Goal: Task Accomplishment & Management: Complete application form

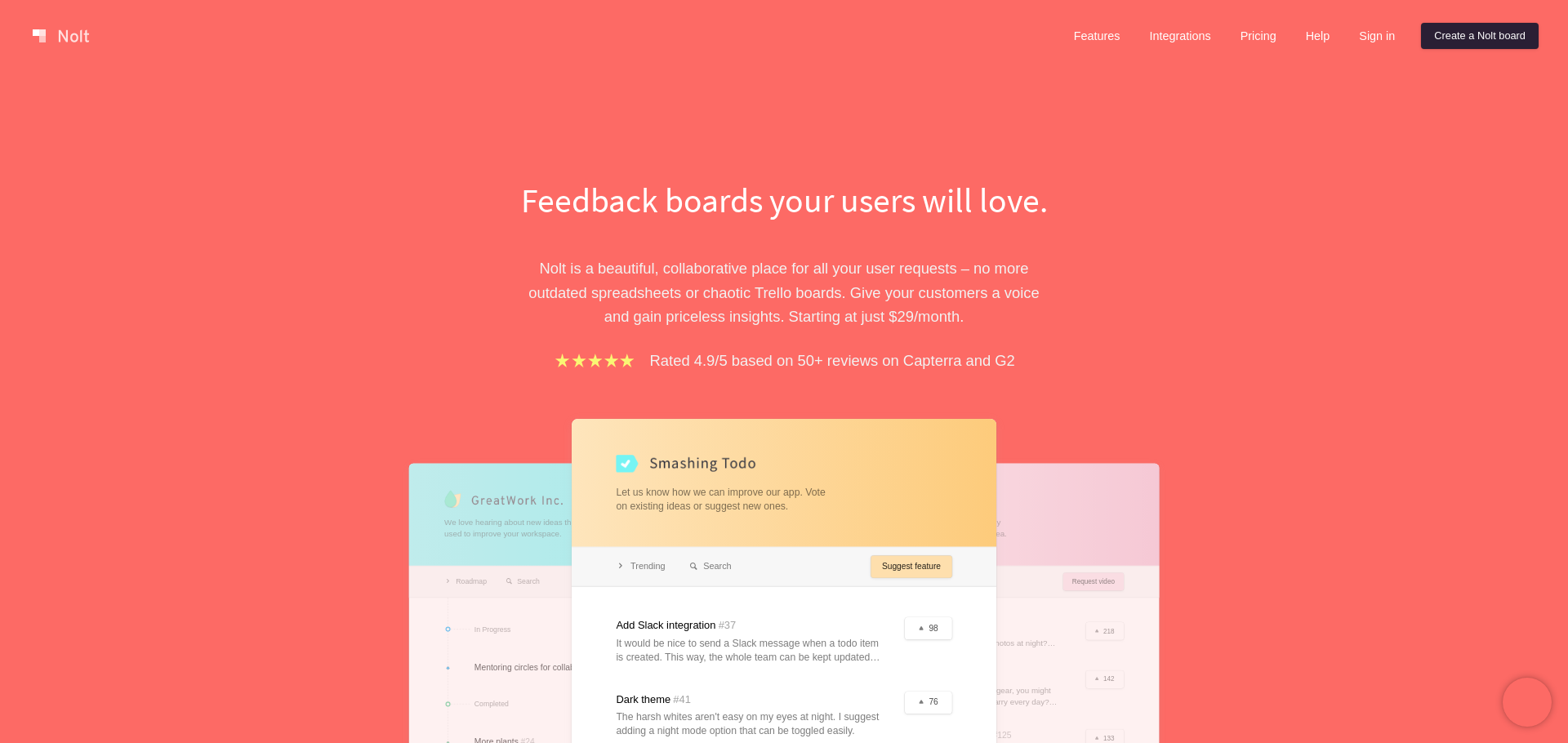
click at [1471, 36] on link "Create a Nolt board" at bounding box center [1480, 36] width 118 height 26
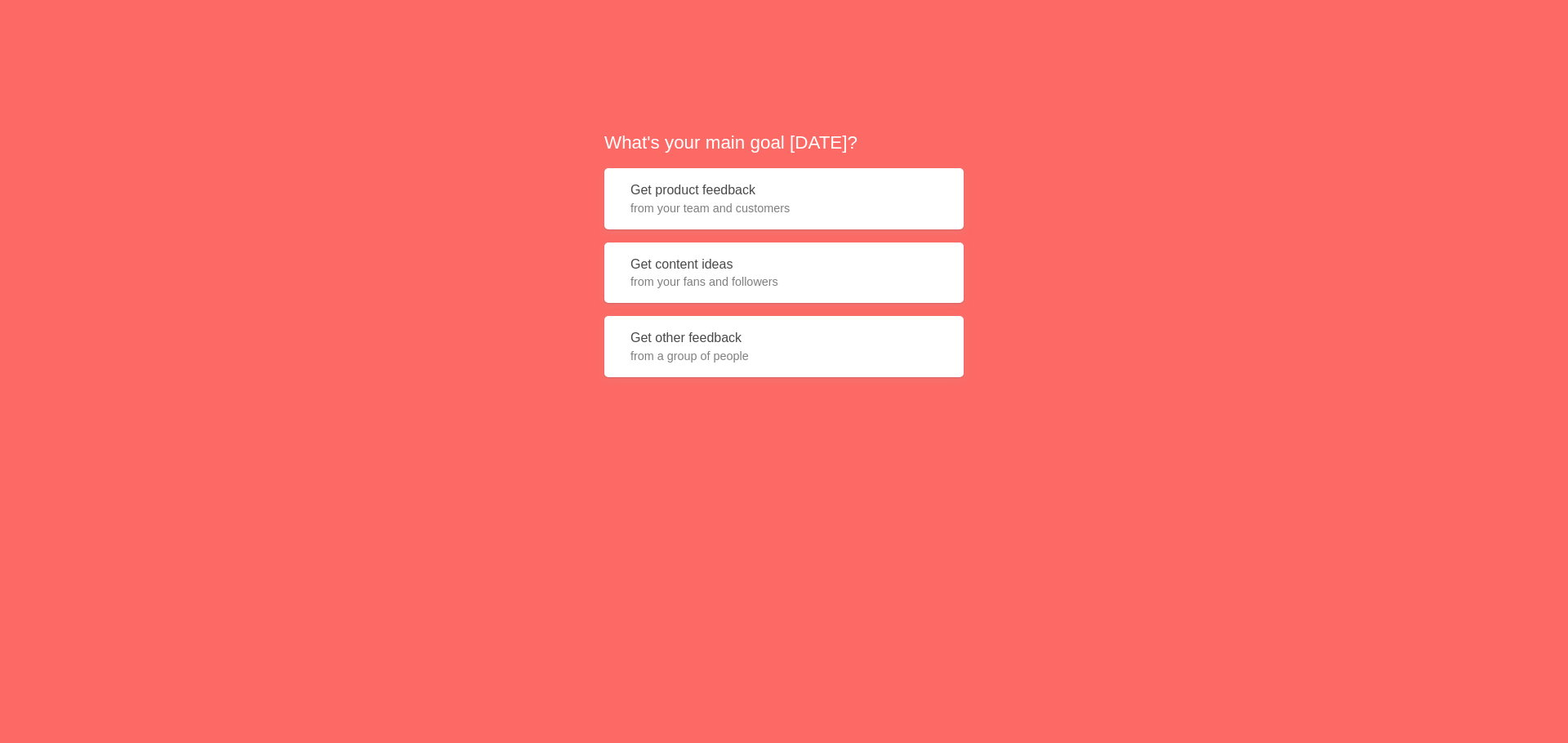
click at [753, 202] on span "from your team and customers" at bounding box center [784, 209] width 307 height 17
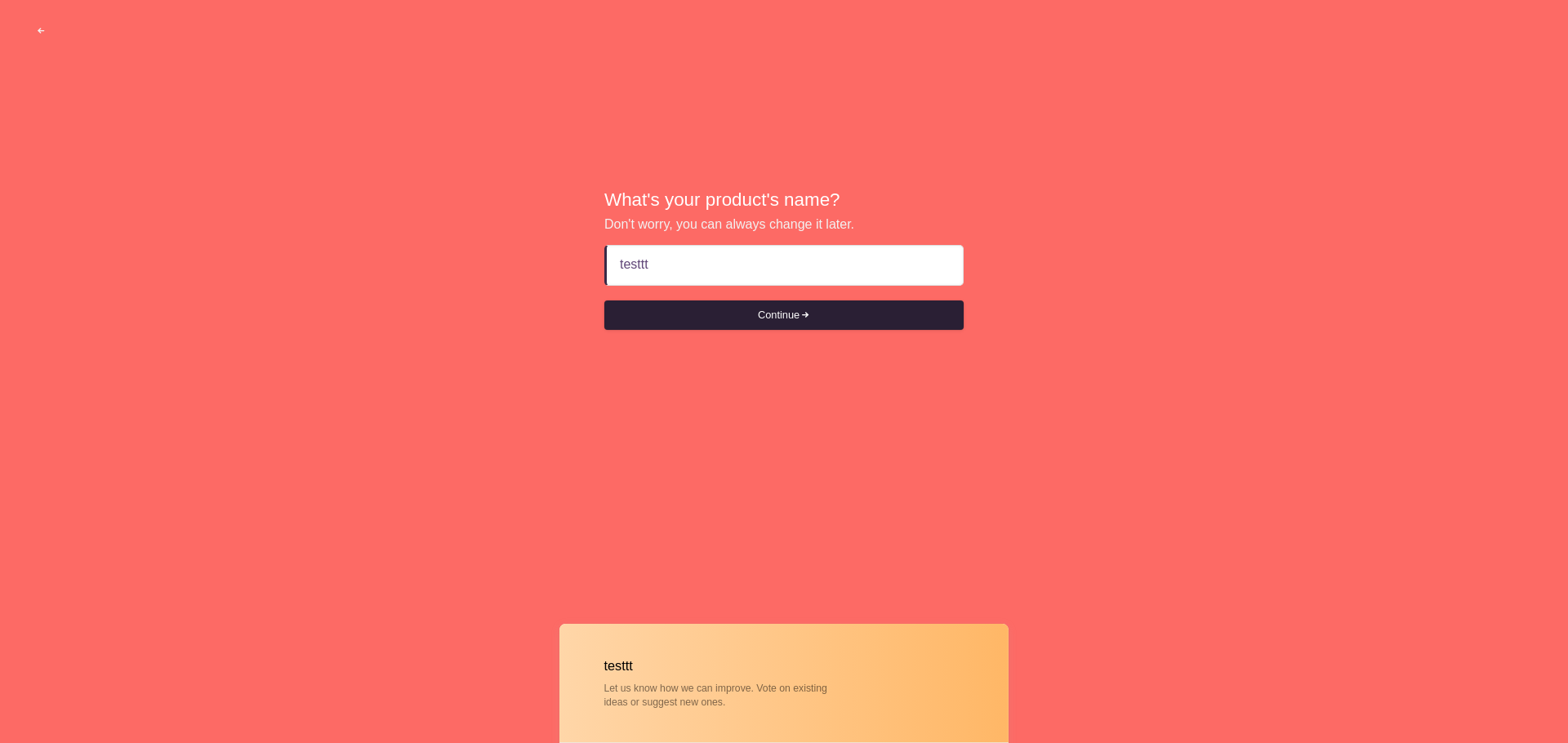
click at [792, 307] on button "Continue" at bounding box center [784, 316] width 359 height 30
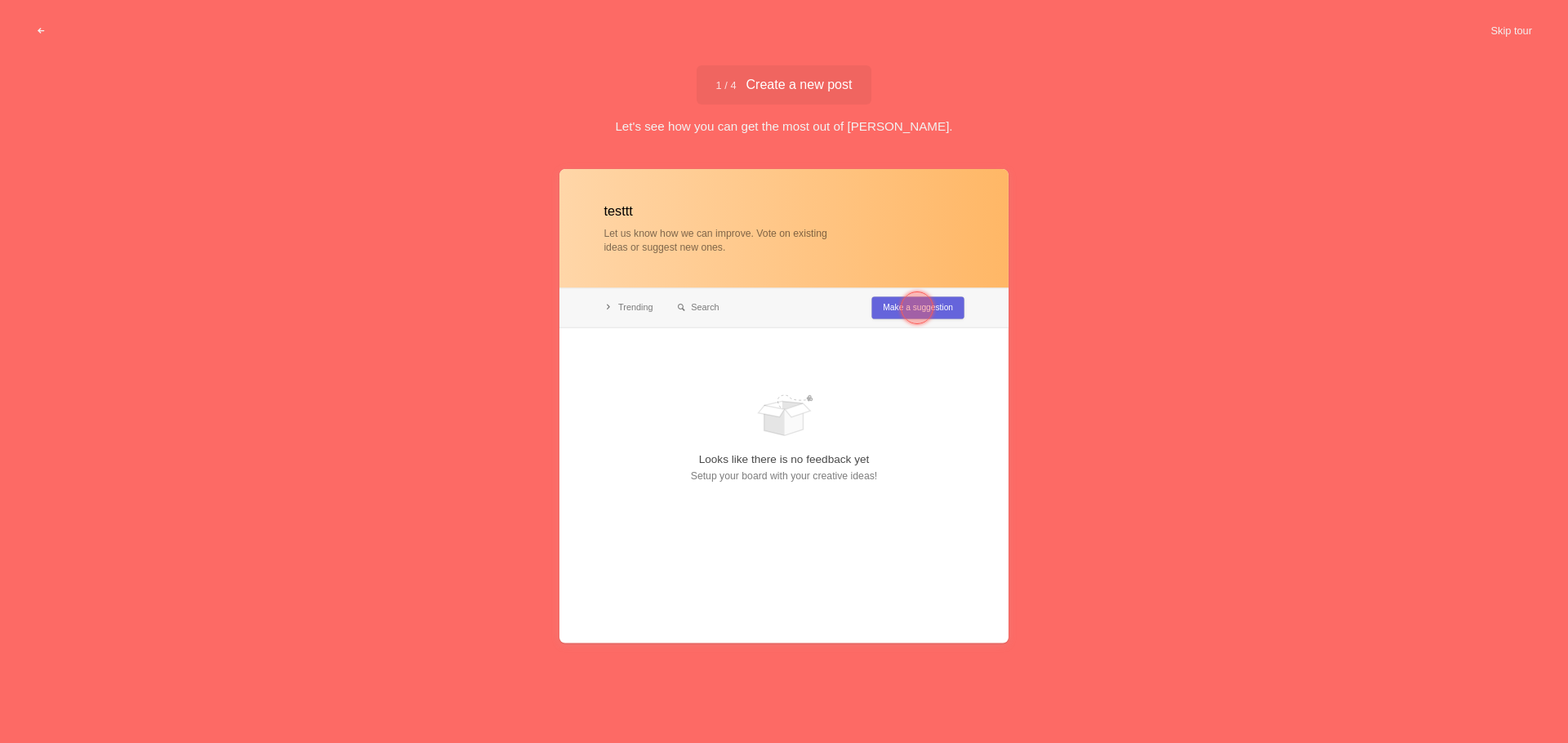
type input "testtt"
click at [943, 312] on div at bounding box center [916, 307] width 58 height 59
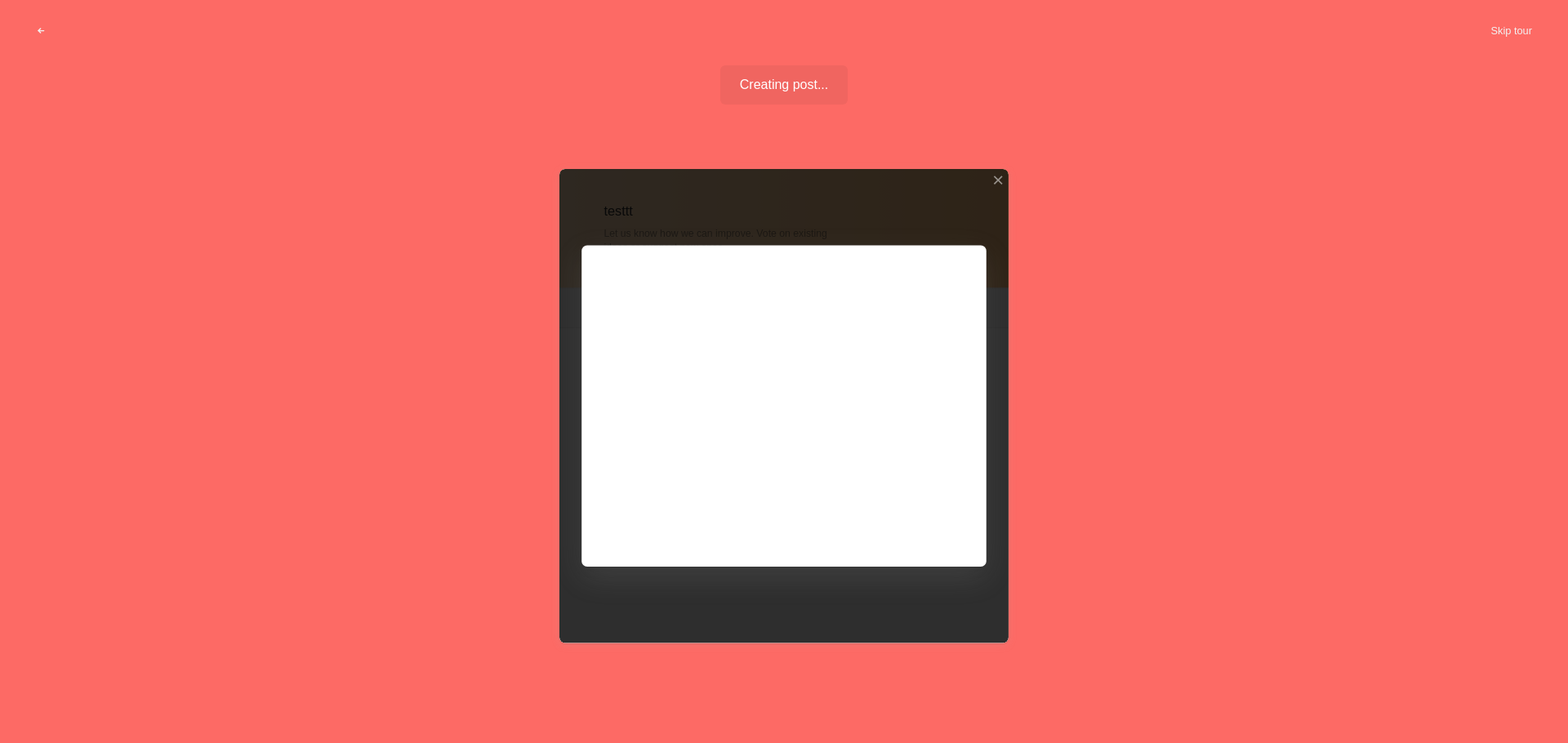
click at [893, 515] on div at bounding box center [784, 406] width 449 height 474
click at [893, 518] on div at bounding box center [784, 406] width 449 height 474
click at [943, 243] on div at bounding box center [784, 406] width 449 height 474
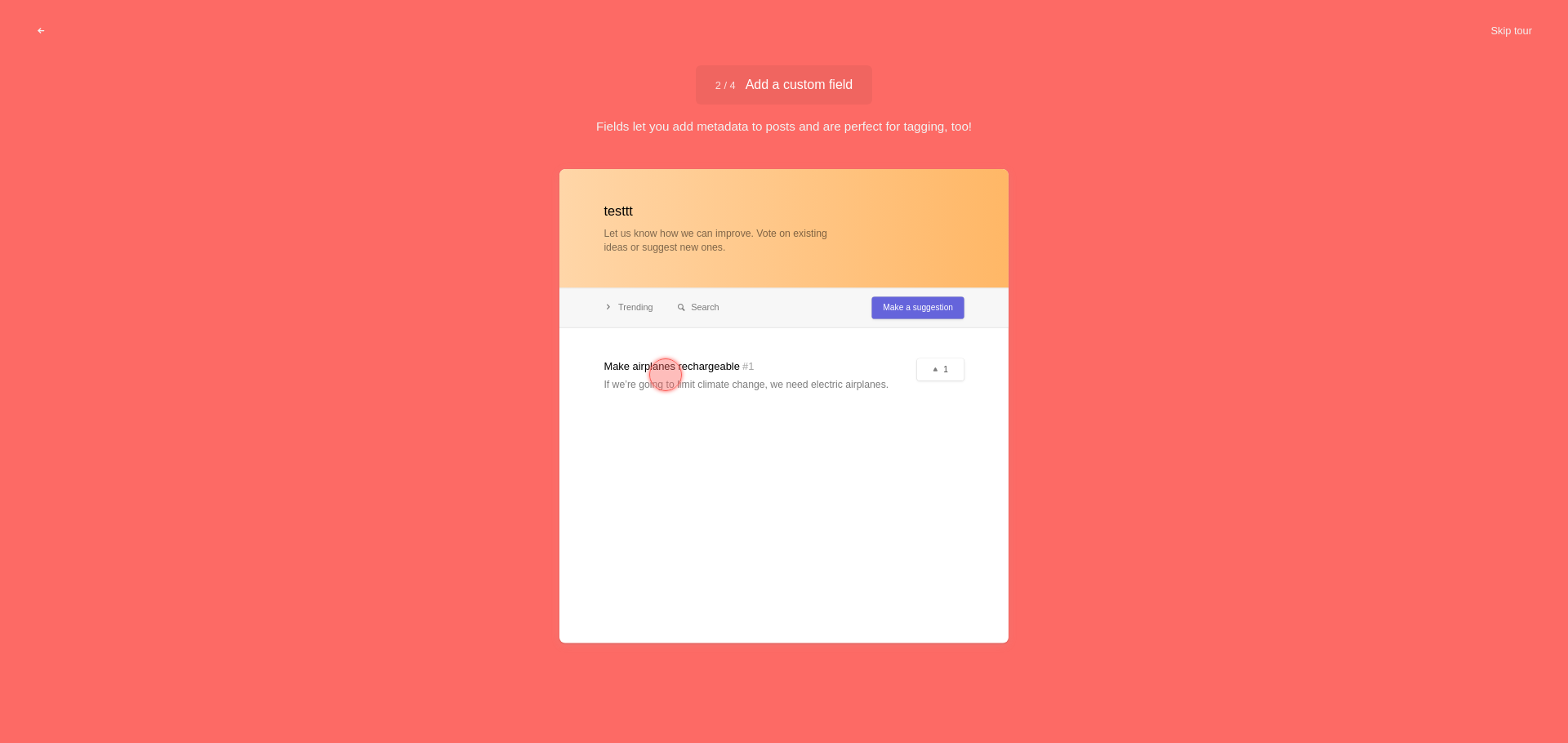
drag, startPoint x: 955, startPoint y: 350, endPoint x: 933, endPoint y: 362, distance: 25.1
click at [953, 349] on div at bounding box center [784, 406] width 449 height 474
click at [927, 365] on div at bounding box center [784, 406] width 449 height 474
click at [685, 372] on div at bounding box center [665, 374] width 58 height 59
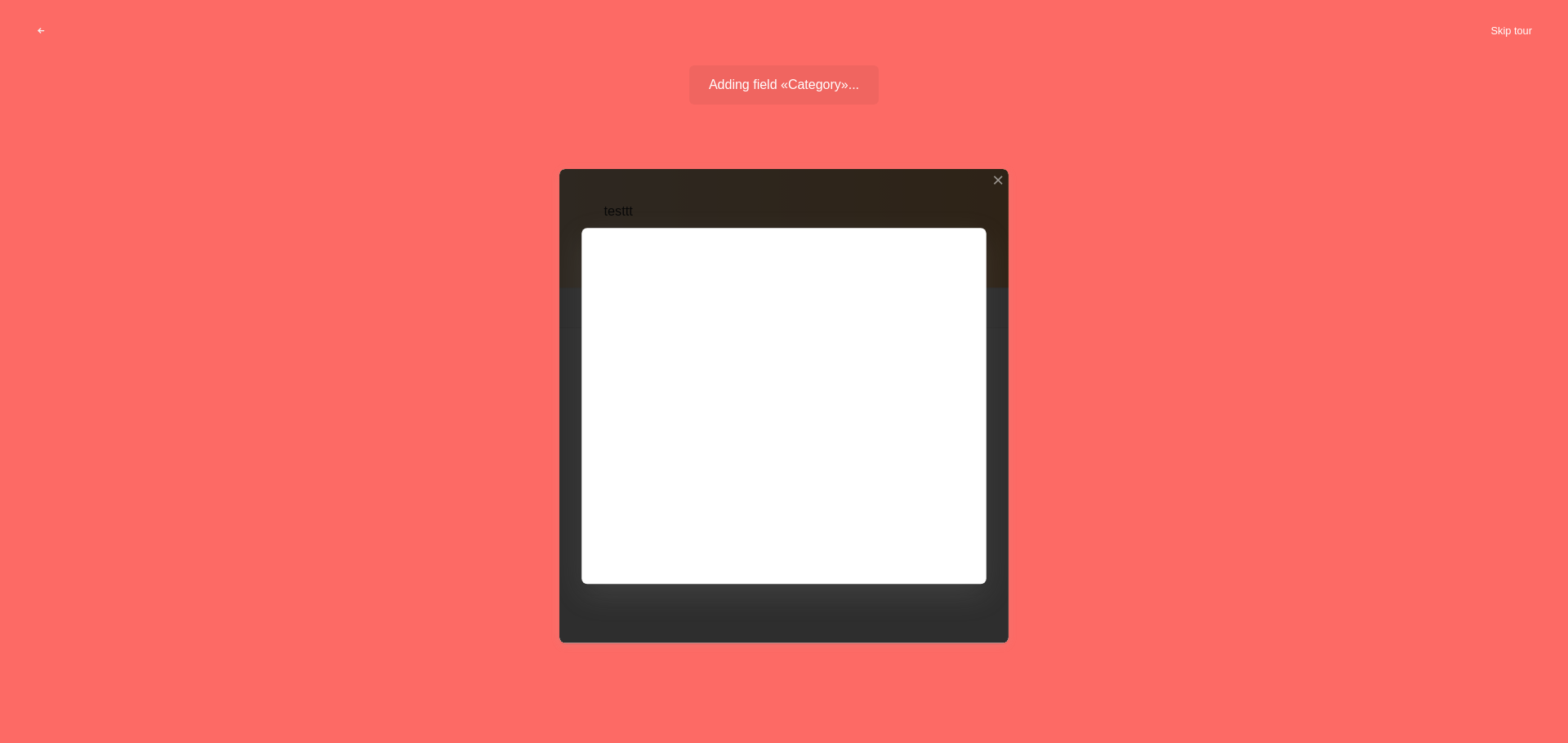
click at [1521, 34] on button "Skip tour" at bounding box center [1510, 32] width 81 height 30
